Goal: Task Accomplishment & Management: Use online tool/utility

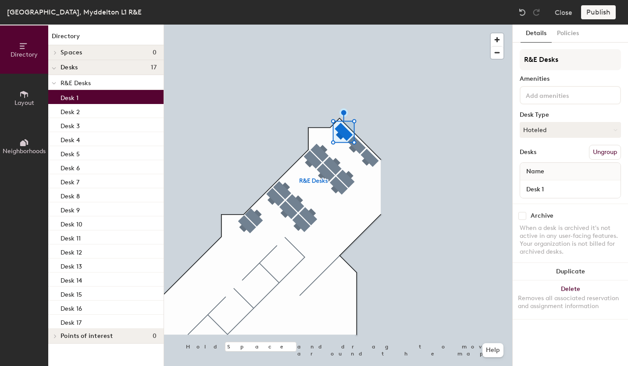
click at [614, 128] on icon at bounding box center [615, 130] width 4 height 4
click at [544, 154] on div "Assigned" at bounding box center [564, 156] width 88 height 13
click at [572, 30] on button "Policies" at bounding box center [567, 34] width 32 height 18
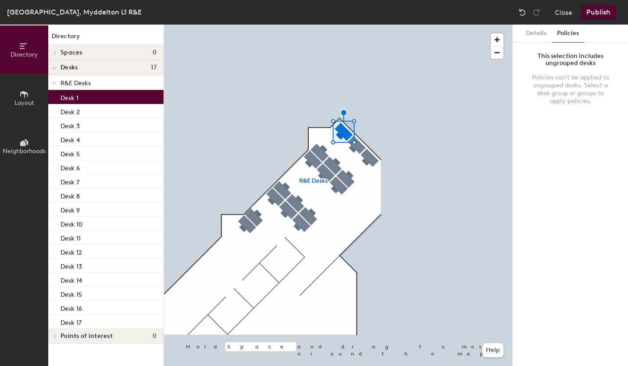
click at [532, 31] on button "Details" at bounding box center [535, 34] width 31 height 18
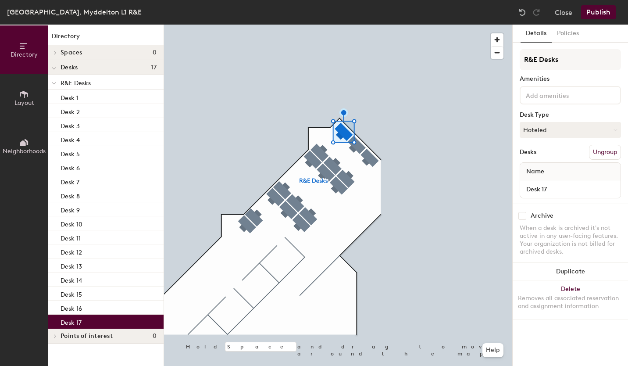
click at [71, 322] on p "Desk 17" at bounding box center [70, 321] width 21 height 10
click at [614, 127] on button "Hoteled" at bounding box center [569, 130] width 101 height 16
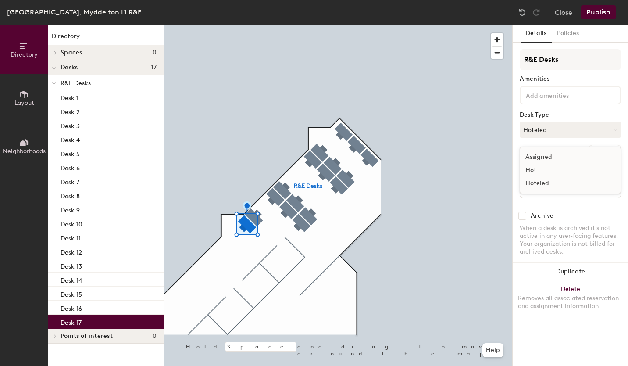
click at [541, 156] on div "Assigned" at bounding box center [564, 156] width 88 height 13
click at [601, 9] on button "Publish" at bounding box center [598, 12] width 35 height 14
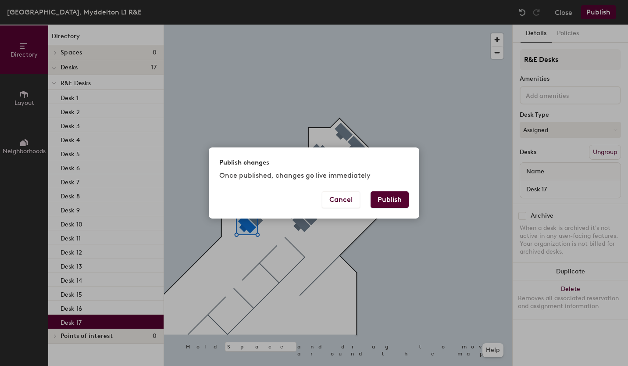
click at [388, 195] on button "Publish" at bounding box center [389, 199] width 38 height 17
